Goal: Check status: Check status

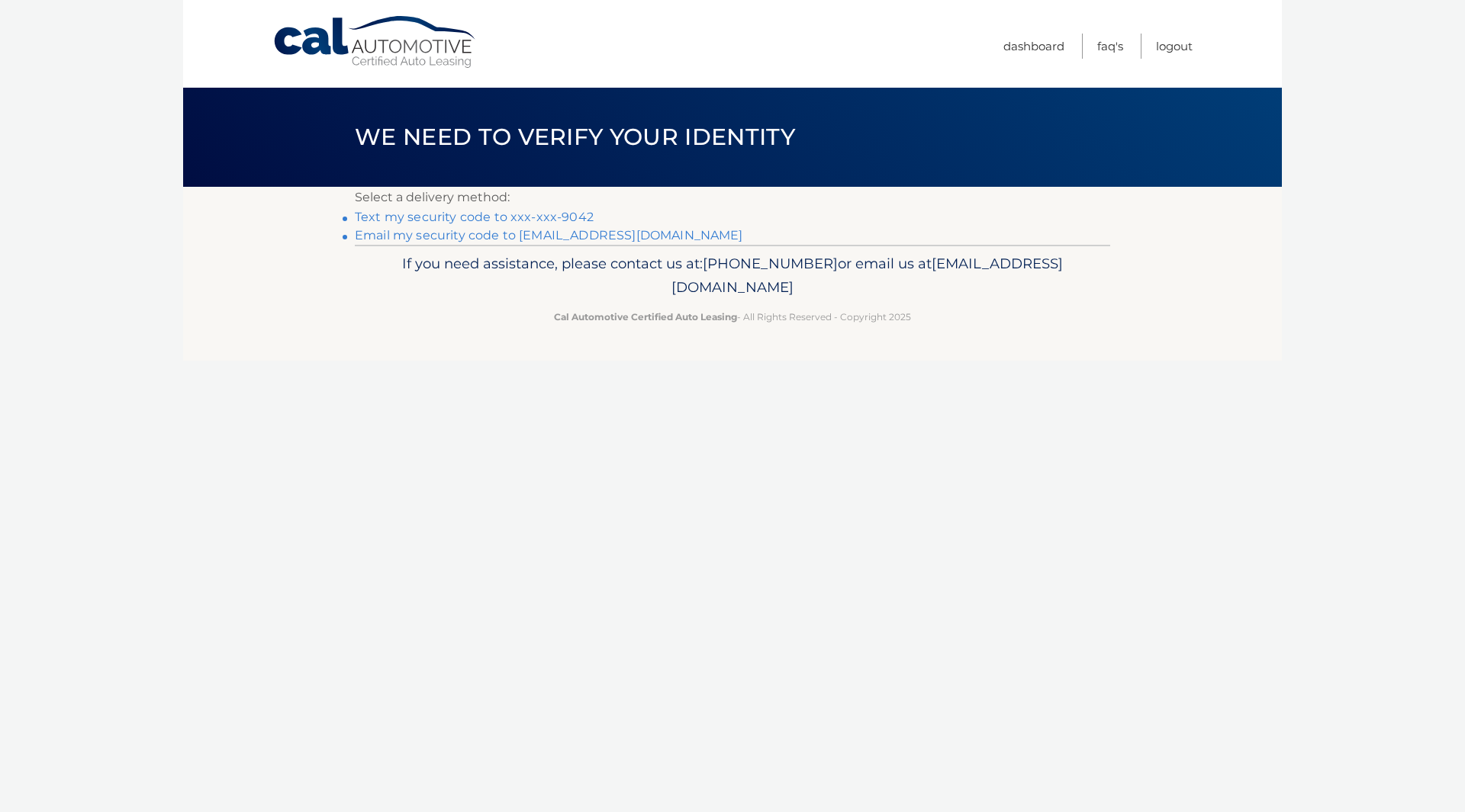
click at [540, 217] on link "Text my security code to xxx-xxx-9042" at bounding box center [474, 217] width 239 height 15
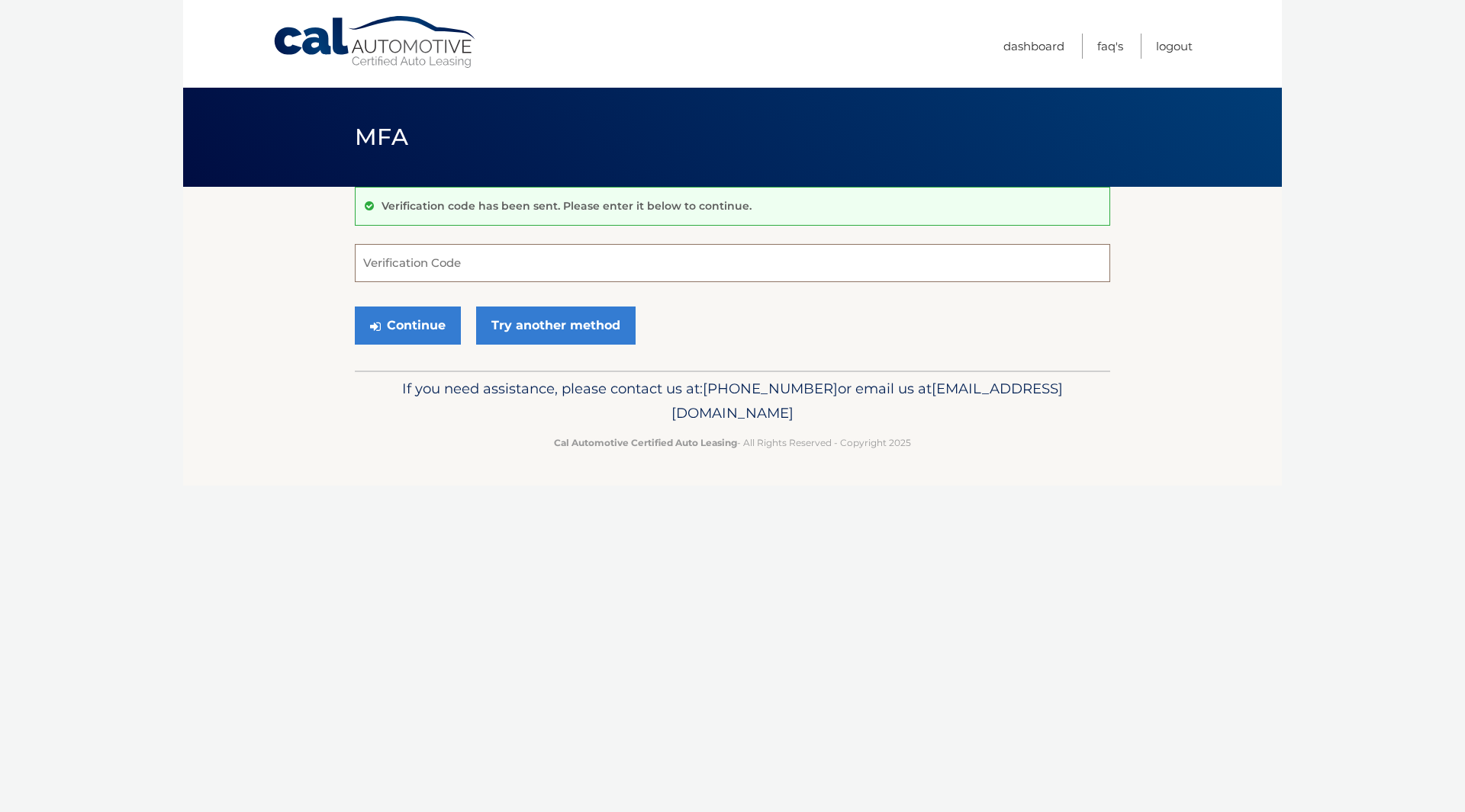
click at [491, 257] on input "Verification Code" at bounding box center [732, 262] width 756 height 38
type input "808255"
click at [355, 307] on button "Continue" at bounding box center [407, 325] width 106 height 38
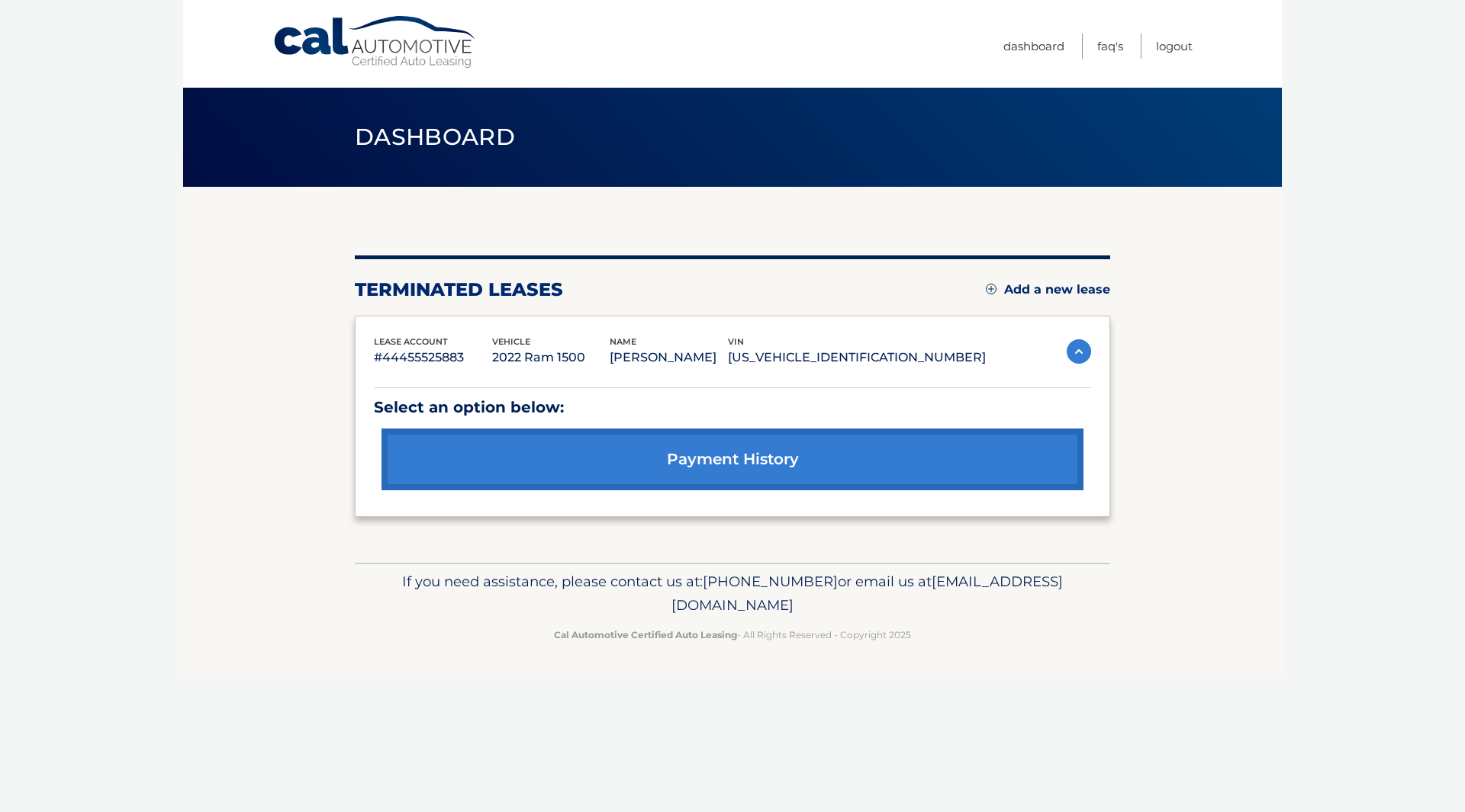
click at [707, 471] on link "payment history" at bounding box center [732, 459] width 702 height 62
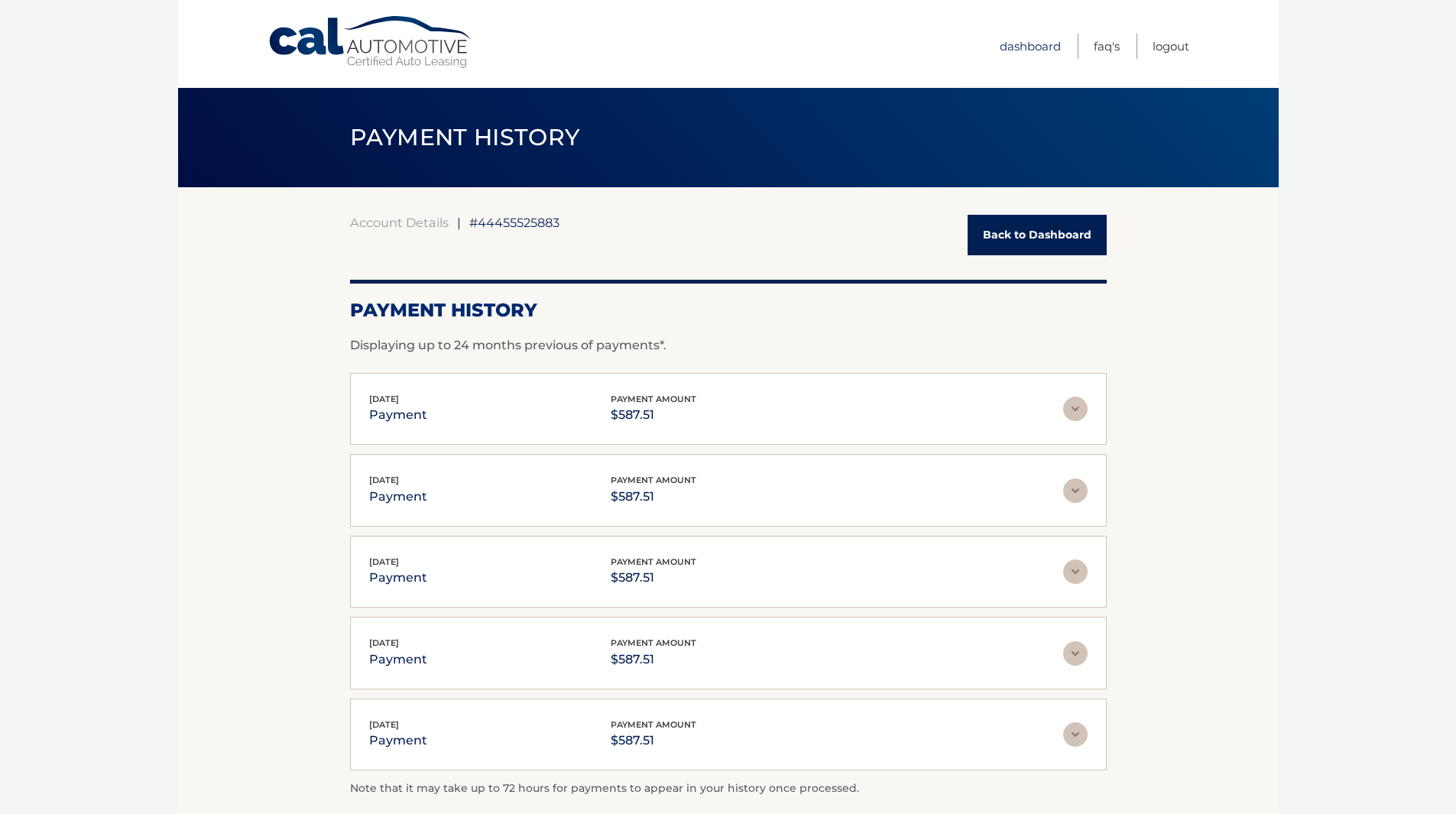
click at [1046, 46] on link "Dashboard" at bounding box center [1030, 45] width 61 height 25
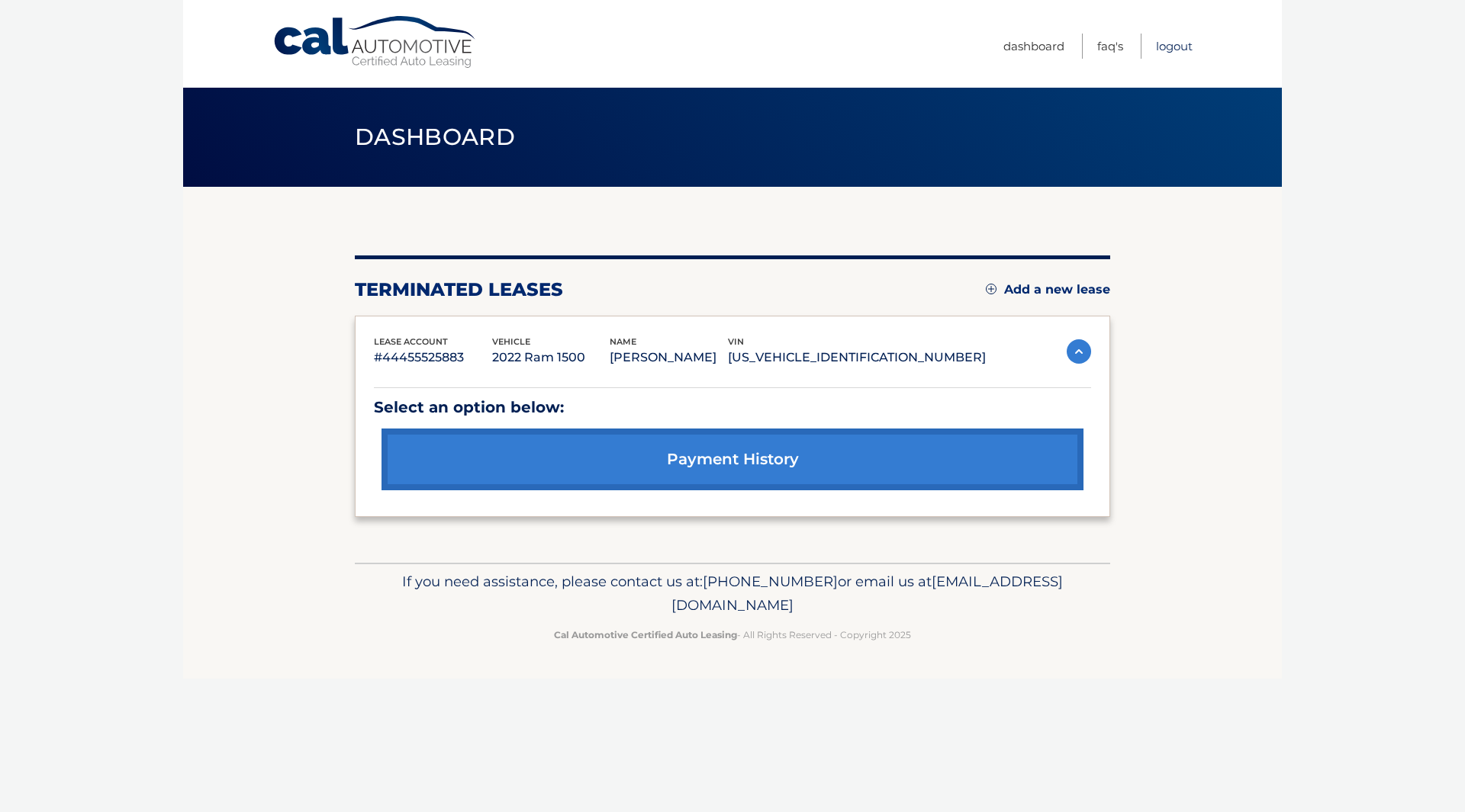
click at [1180, 45] on link "Logout" at bounding box center [1173, 45] width 36 height 25
